Goal: Task Accomplishment & Management: Manage account settings

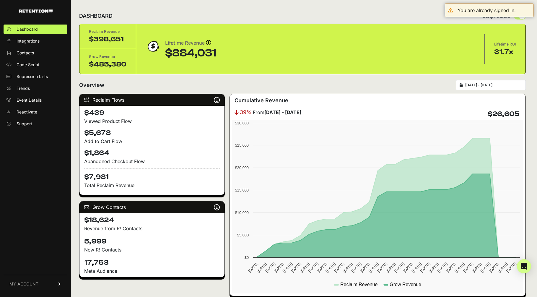
click at [35, 286] on span "MY ACCOUNT" at bounding box center [23, 284] width 29 height 6
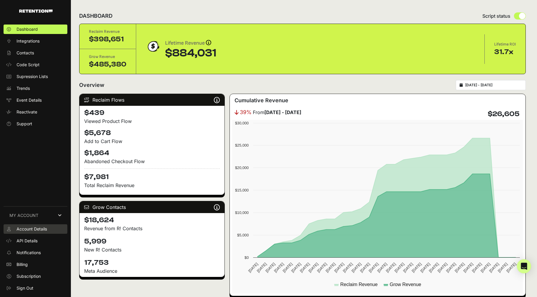
click at [34, 224] on link "Account Details" at bounding box center [36, 228] width 64 height 9
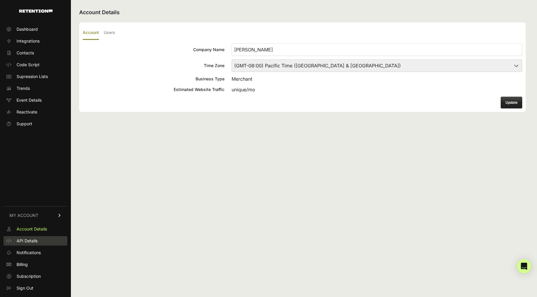
click at [32, 239] on span "API Details" at bounding box center [27, 241] width 21 height 6
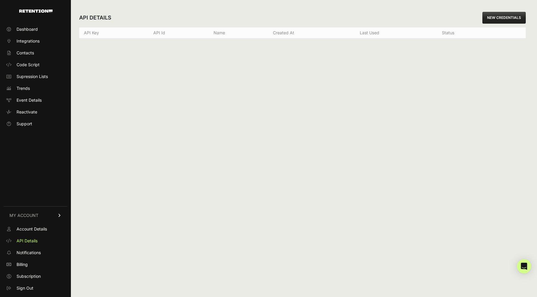
click at [37, 209] on link "MY ACCOUNT" at bounding box center [36, 215] width 64 height 18
click at [37, 215] on div "Dashboard Integrations Contacts Code Script Supression Lists Trends Event Detai…" at bounding box center [35, 157] width 71 height 277
click at [28, 283] on span "MY ACCOUNT" at bounding box center [23, 284] width 29 height 6
click at [30, 255] on link "Notifications" at bounding box center [36, 252] width 64 height 9
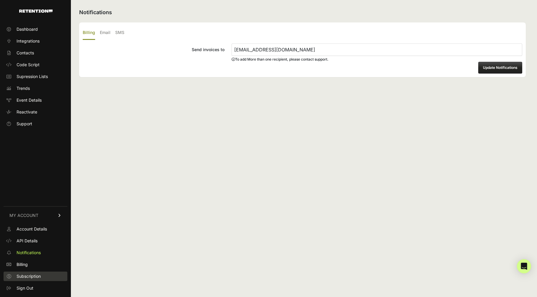
click at [26, 274] on span "Subscription" at bounding box center [29, 276] width 24 height 6
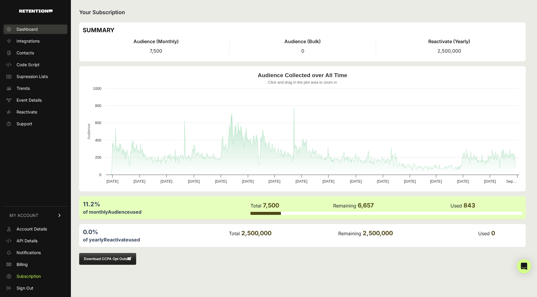
click at [30, 28] on span "Dashboard" at bounding box center [27, 29] width 21 height 6
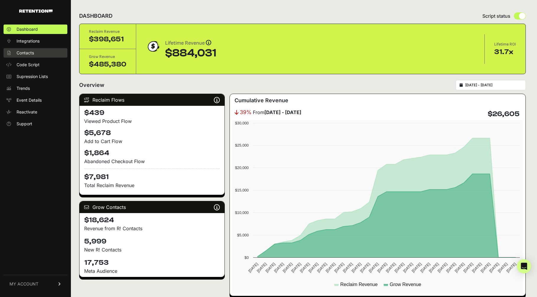
click at [32, 54] on span "Contacts" at bounding box center [25, 53] width 17 height 6
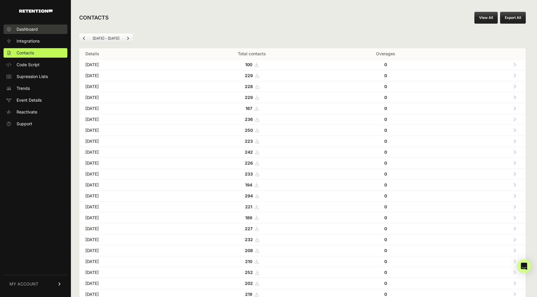
click at [26, 28] on span "Dashboard" at bounding box center [27, 29] width 21 height 6
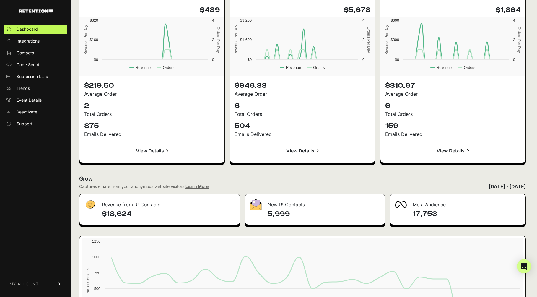
scroll to position [623, 0]
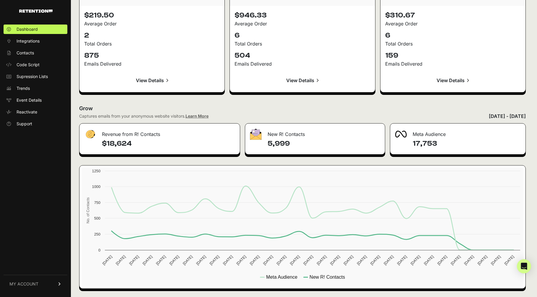
click at [25, 281] on span "MY ACCOUNT" at bounding box center [23, 284] width 29 height 6
click at [24, 276] on span "Subscription" at bounding box center [29, 276] width 24 height 6
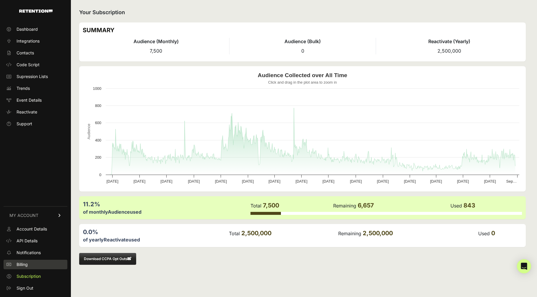
click at [25, 266] on span "Billing" at bounding box center [22, 264] width 11 height 6
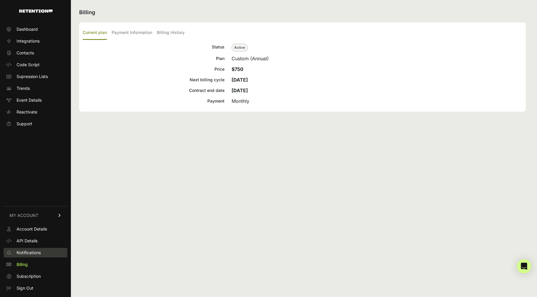
click at [28, 253] on span "Notifications" at bounding box center [29, 252] width 24 height 6
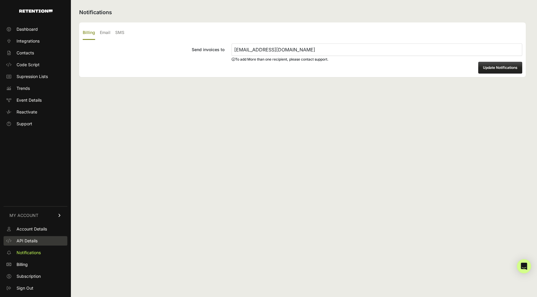
click at [28, 239] on span "API Details" at bounding box center [27, 241] width 21 height 6
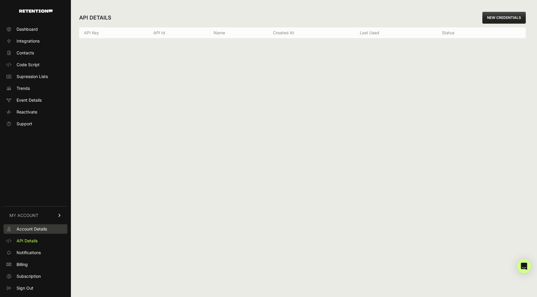
click at [31, 230] on span "Account Details" at bounding box center [32, 229] width 30 height 6
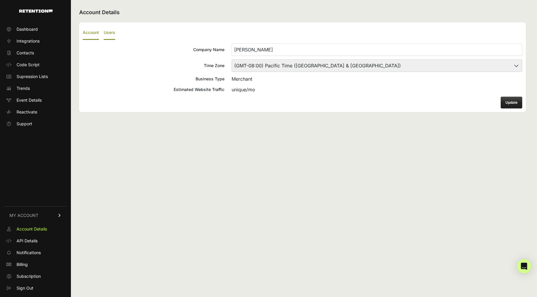
click at [106, 34] on label "Users" at bounding box center [110, 33] width 12 height 14
click at [0, 0] on input "Users" at bounding box center [0, 0] width 0 height 0
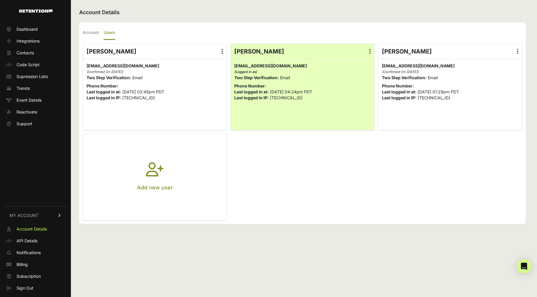
click at [222, 50] on icon at bounding box center [221, 51] width 1 height 6
click at [0, 0] on input "radio" at bounding box center [0, 0] width 0 height 0
click at [200, 100] on link "Delete" at bounding box center [204, 99] width 45 height 11
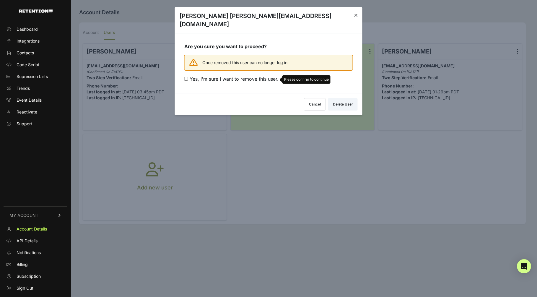
click at [184, 77] on input "Yes, I'm sure I want to remove this user. Please confirm to continue" at bounding box center [186, 79] width 4 height 4
checkbox input "true"
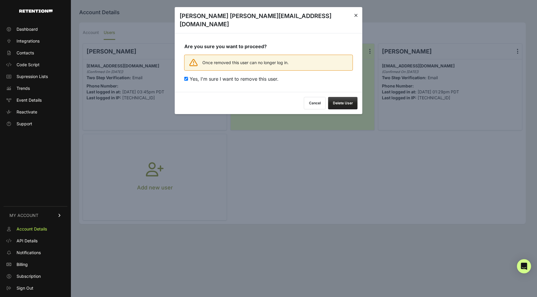
click at [346, 97] on button "Delete User" at bounding box center [343, 103] width 30 height 12
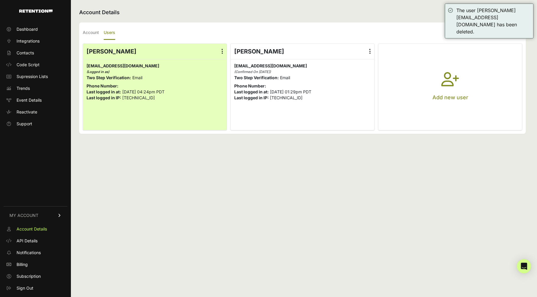
click at [370, 51] on label at bounding box center [369, 51] width 9 height 15
click at [0, 0] on input "radio" at bounding box center [0, 0] width 0 height 0
click at [347, 101] on link "Delete" at bounding box center [352, 99] width 45 height 11
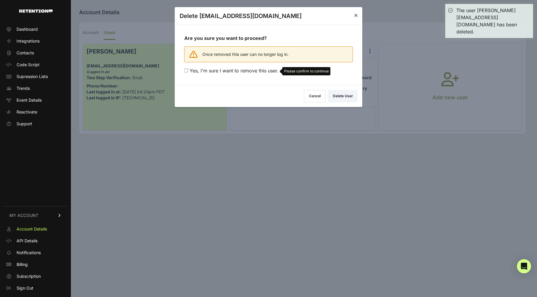
click at [188, 69] on span at bounding box center [186, 71] width 5 height 6
click at [188, 69] on input "Yes, I'm sure I want to remove this user. Please confirm to continue" at bounding box center [186, 70] width 4 height 4
checkbox input "true"
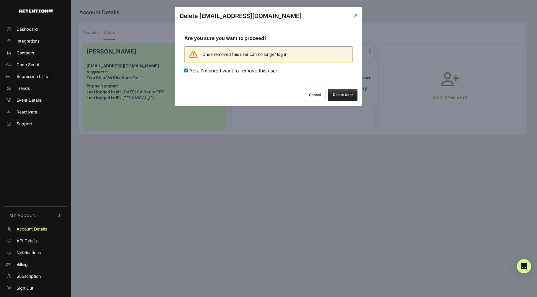
click at [357, 95] on button "Delete User" at bounding box center [343, 95] width 30 height 12
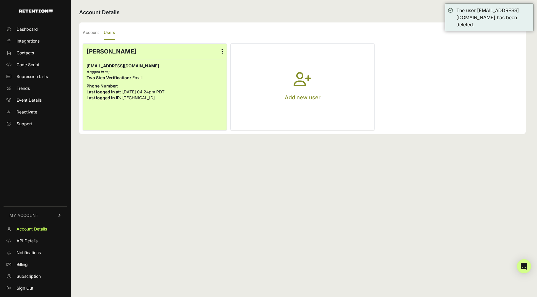
click at [327, 86] on button "Add new user" at bounding box center [302, 87] width 143 height 86
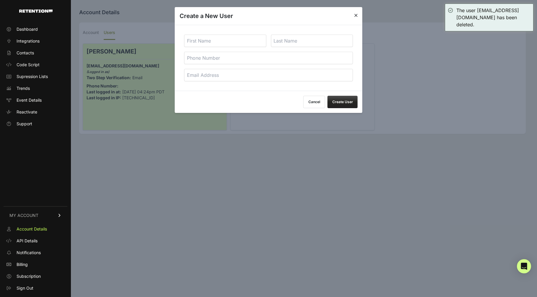
click at [228, 42] on input "text" at bounding box center [225, 41] width 82 height 12
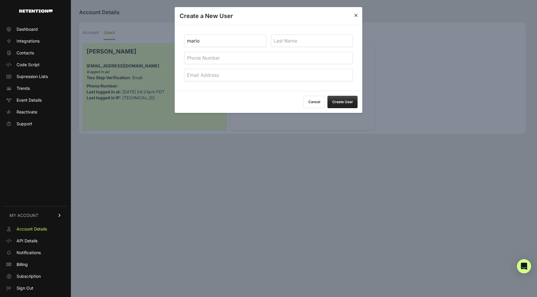
type input "mario"
click at [282, 42] on input "text" at bounding box center [312, 41] width 82 height 12
type input "retention"
click at [270, 56] on input "tel" at bounding box center [268, 58] width 169 height 12
click at [237, 77] on input "email" at bounding box center [268, 75] width 169 height 12
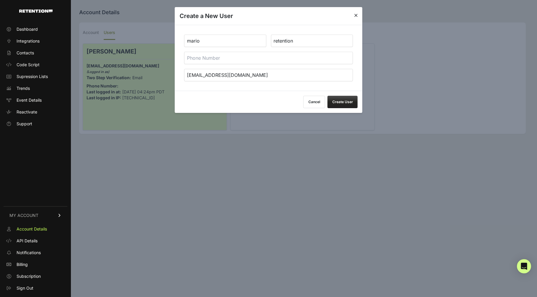
type input "mario@retention.com"
click at [347, 103] on button "Create User" at bounding box center [342, 102] width 30 height 12
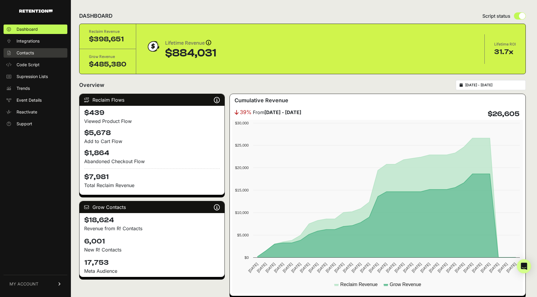
click at [26, 52] on span "Contacts" at bounding box center [25, 53] width 17 height 6
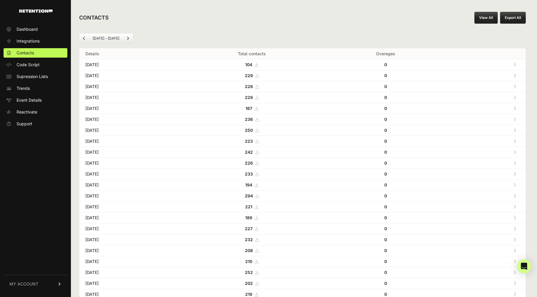
click at [112, 35] on ul "[DATE] - [DATE]" at bounding box center [106, 38] width 54 height 10
click at [111, 38] on li "Jul 27 - Aug 27" at bounding box center [106, 38] width 34 height 5
click at [128, 38] on link "Next" at bounding box center [127, 38] width 9 height 9
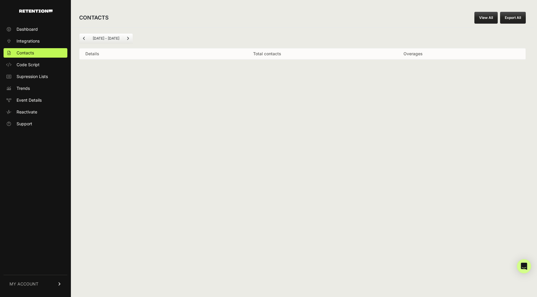
click at [84, 37] on icon "Previous" at bounding box center [84, 39] width 2 height 4
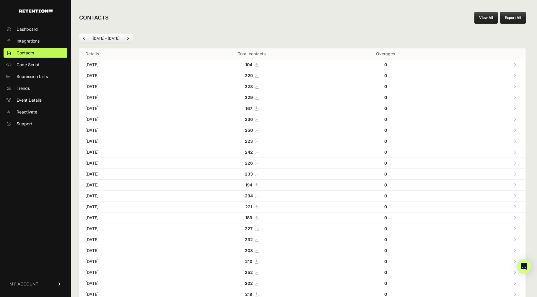
click at [84, 37] on icon "Previous" at bounding box center [84, 39] width 2 height 4
click at [514, 21] on button "Export All" at bounding box center [513, 18] width 26 height 12
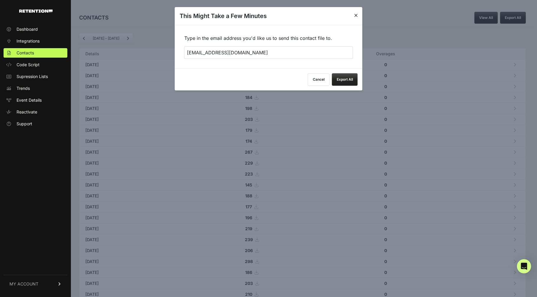
click at [343, 79] on button "Export All" at bounding box center [345, 79] width 26 height 12
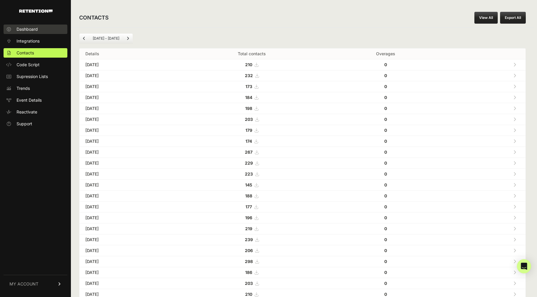
click at [36, 25] on link "Dashboard" at bounding box center [36, 29] width 64 height 9
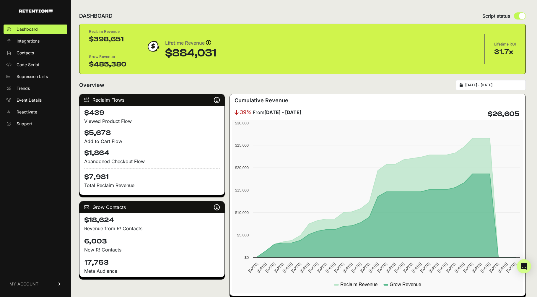
click at [499, 87] on input "[DATE] - [DATE]" at bounding box center [493, 85] width 57 height 5
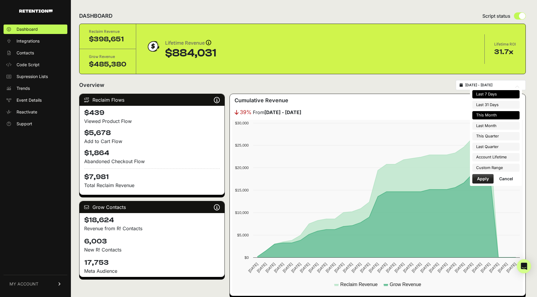
click at [498, 93] on li "Last 7 Days" at bounding box center [495, 94] width 47 height 8
type input "2025-08-21 - 2025-08-27"
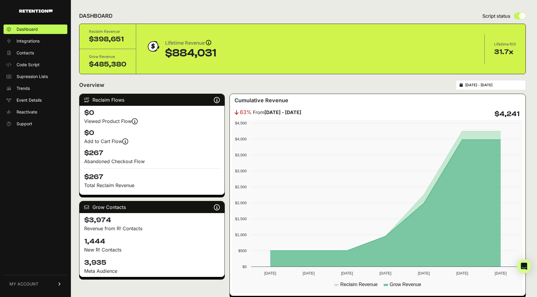
click at [495, 84] on input "2025-08-21 - 2025-08-27" at bounding box center [493, 85] width 57 height 5
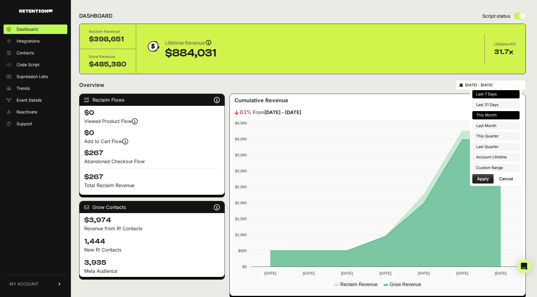
click at [496, 115] on li "This Month" at bounding box center [495, 115] width 47 height 8
type input "[DATE] - [DATE]"
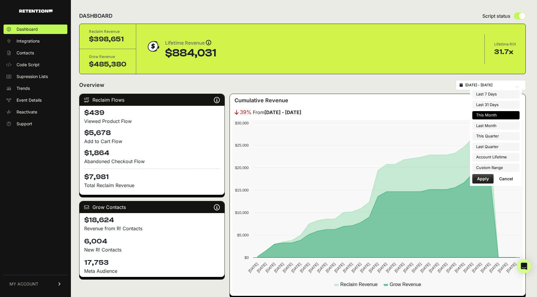
click at [493, 84] on input "[DATE] - [DATE]" at bounding box center [493, 85] width 57 height 5
click at [488, 124] on li "Last Month" at bounding box center [495, 126] width 47 height 8
type input "2025-07-01 - 2025-07-31"
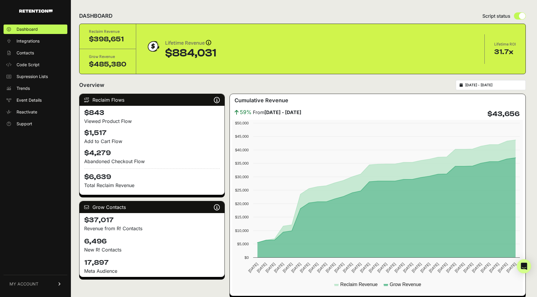
click at [492, 86] on input "2025-07-01 - 2025-07-31" at bounding box center [493, 85] width 57 height 5
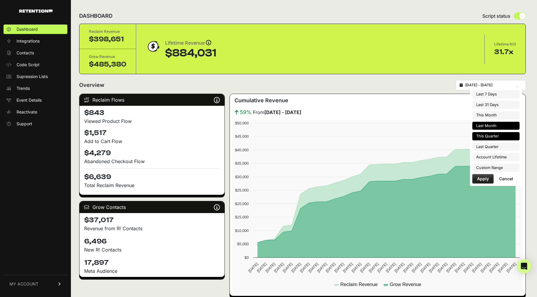
click at [489, 138] on li "This Quarter" at bounding box center [495, 136] width 47 height 8
type input "2025-07-01 - 2025-09-30"
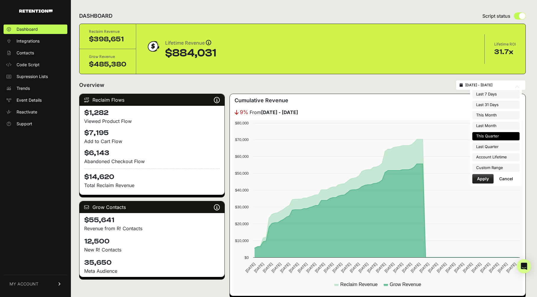
click at [487, 86] on input "[DATE] - [DATE]" at bounding box center [493, 85] width 57 height 5
click at [487, 145] on li "Last Quarter" at bounding box center [495, 147] width 47 height 8
type input "[DATE] - [DATE]"
